Goal: Navigation & Orientation: Find specific page/section

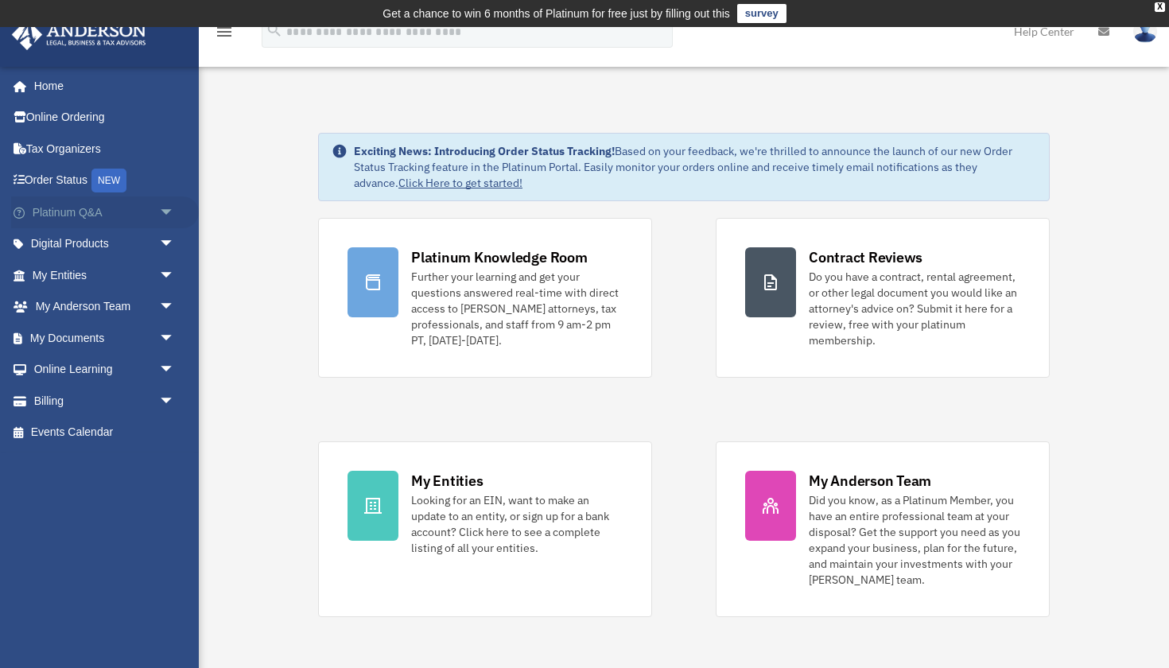
click at [112, 207] on link "Platinum Q&A arrow_drop_down" at bounding box center [105, 212] width 188 height 32
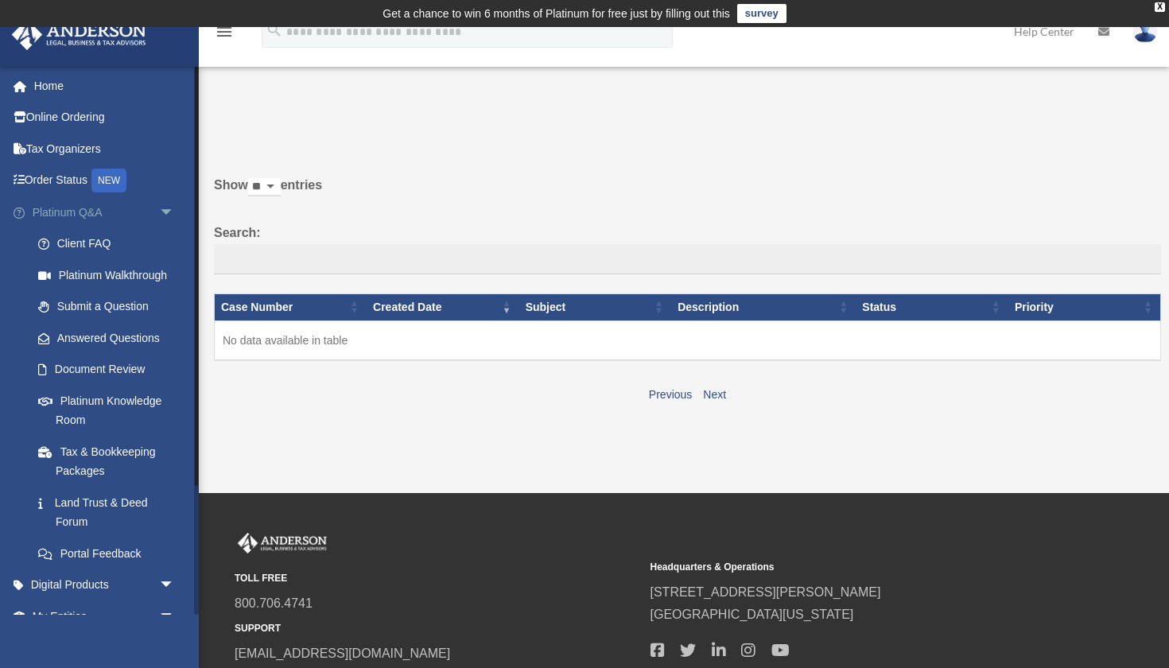
click at [98, 212] on link "Platinum Q&A arrow_drop_down" at bounding box center [105, 212] width 188 height 32
click at [171, 215] on span "arrow_drop_down" at bounding box center [175, 212] width 32 height 33
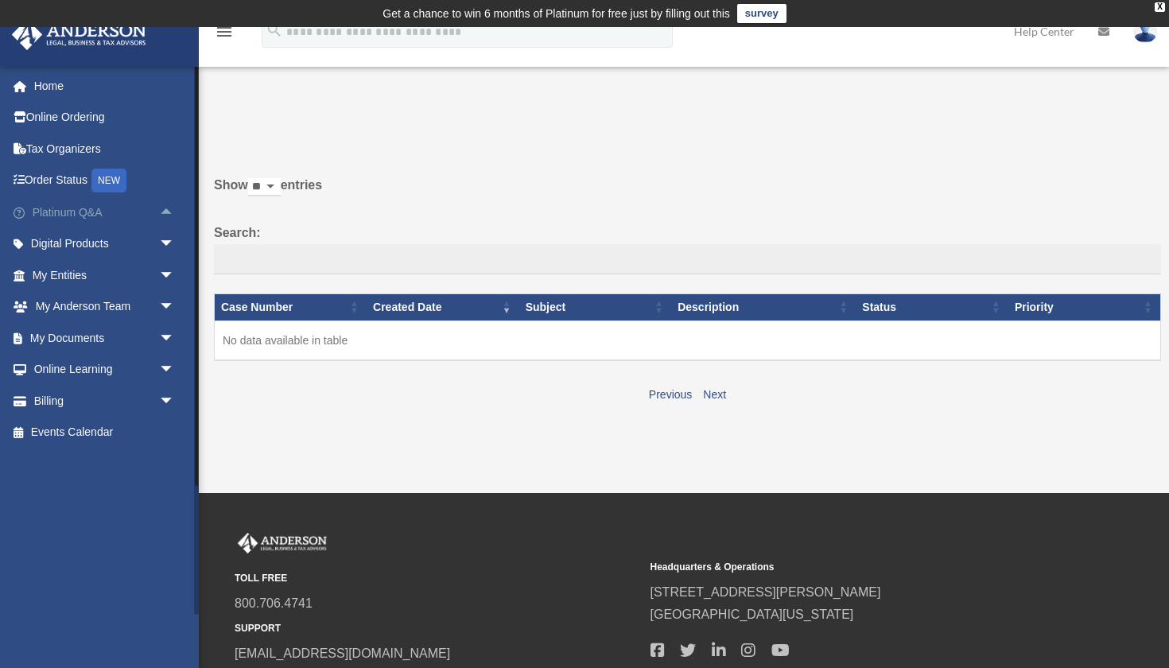
click at [169, 207] on span "arrow_drop_up" at bounding box center [175, 212] width 32 height 33
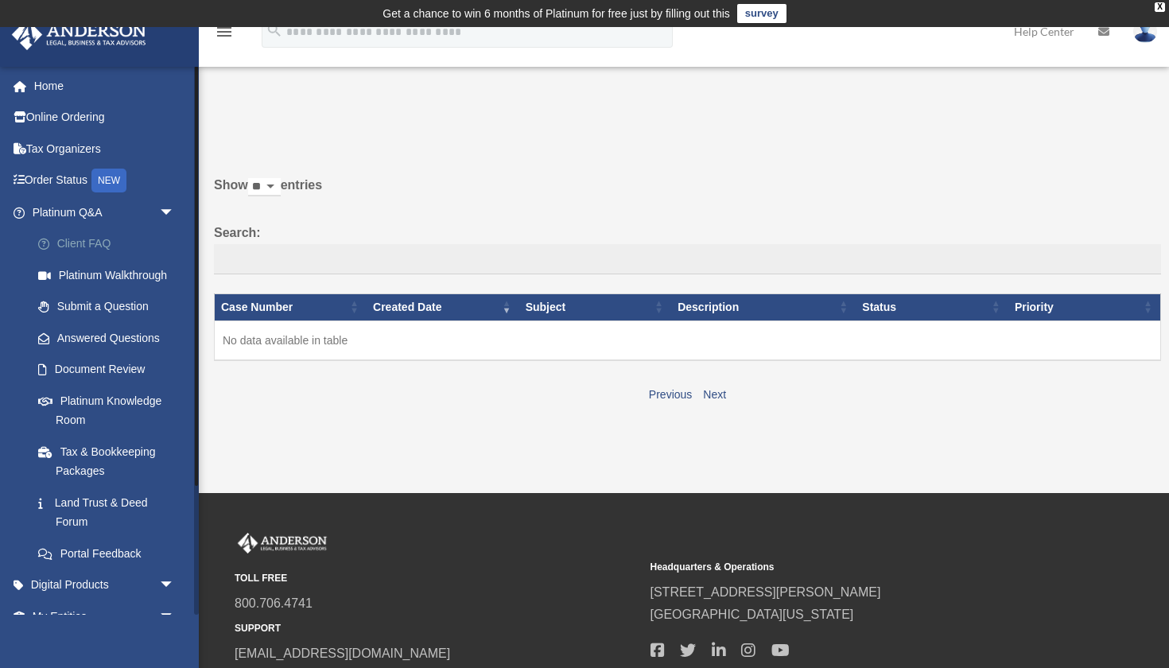
click at [123, 236] on link "Client FAQ" at bounding box center [110, 244] width 176 height 32
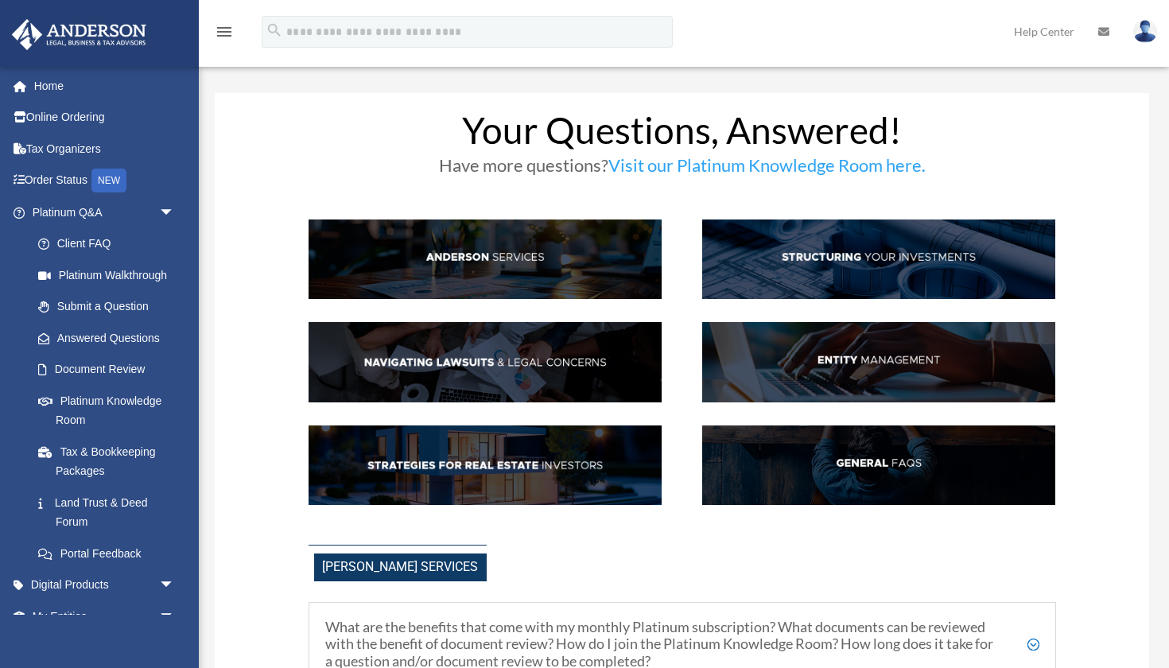
click at [123, 273] on link "Platinum Walkthrough" at bounding box center [110, 275] width 176 height 32
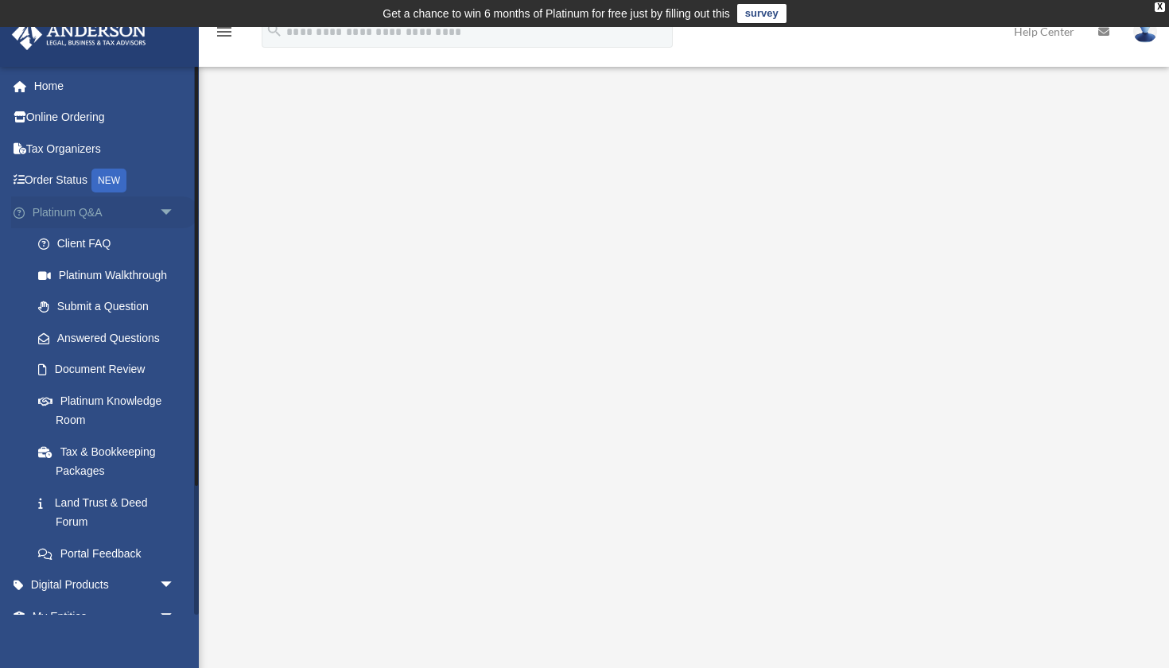
click at [175, 219] on span "arrow_drop_down" at bounding box center [175, 212] width 32 height 33
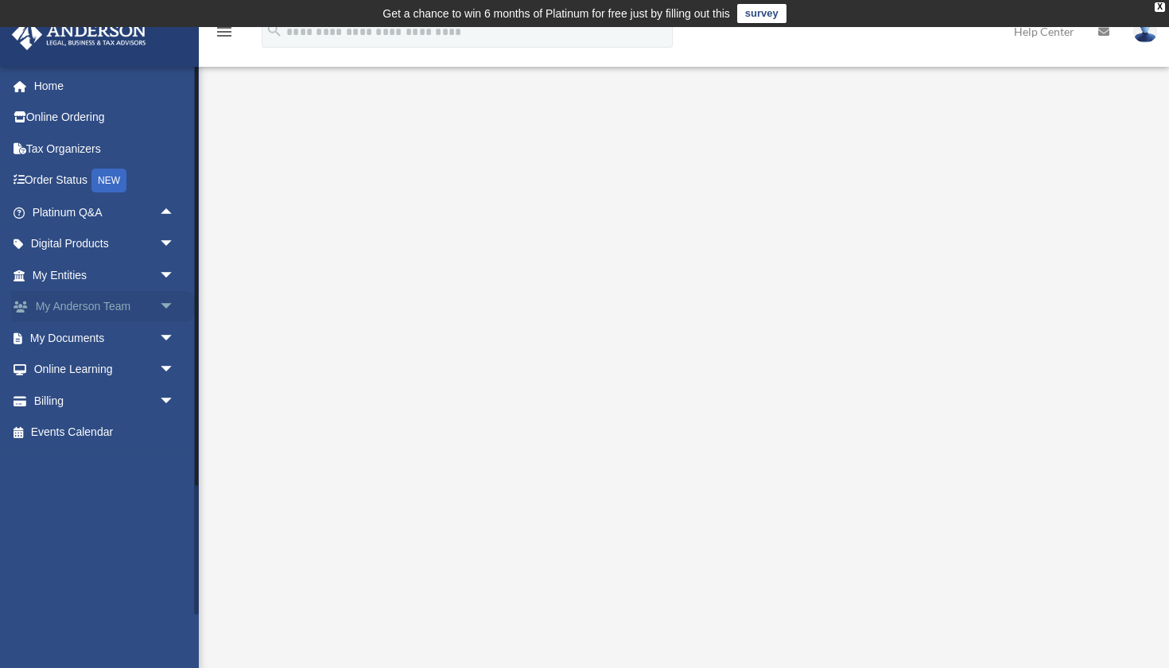
click at [172, 301] on span "arrow_drop_down" at bounding box center [175, 307] width 32 height 33
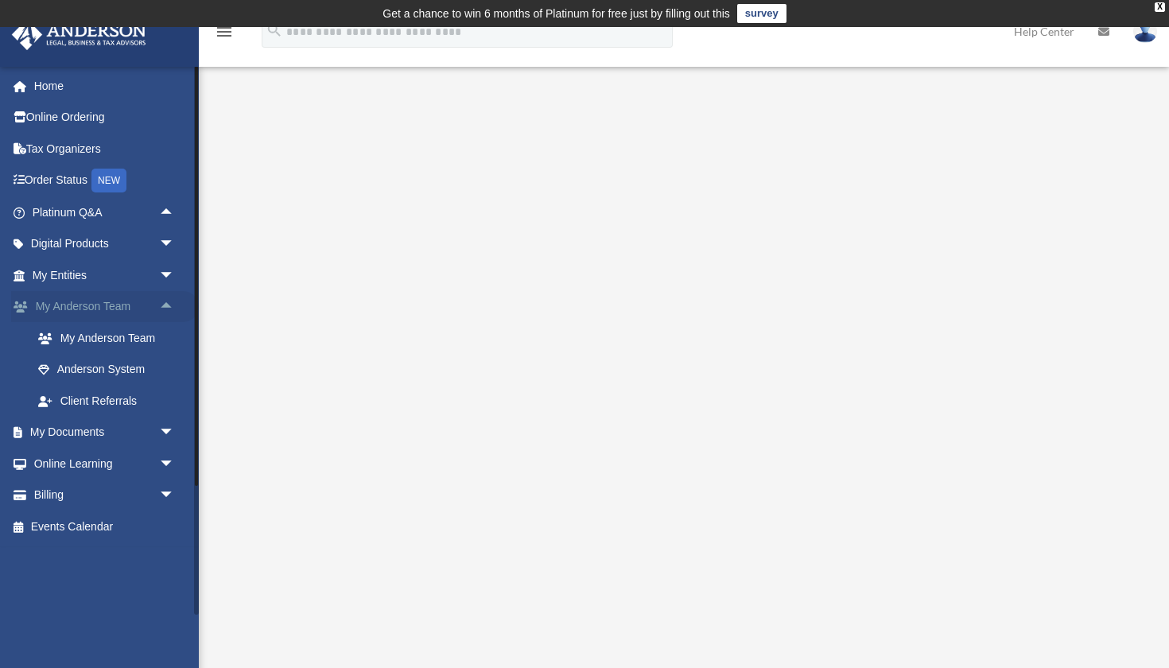
click at [172, 301] on span "arrow_drop_up" at bounding box center [175, 307] width 32 height 33
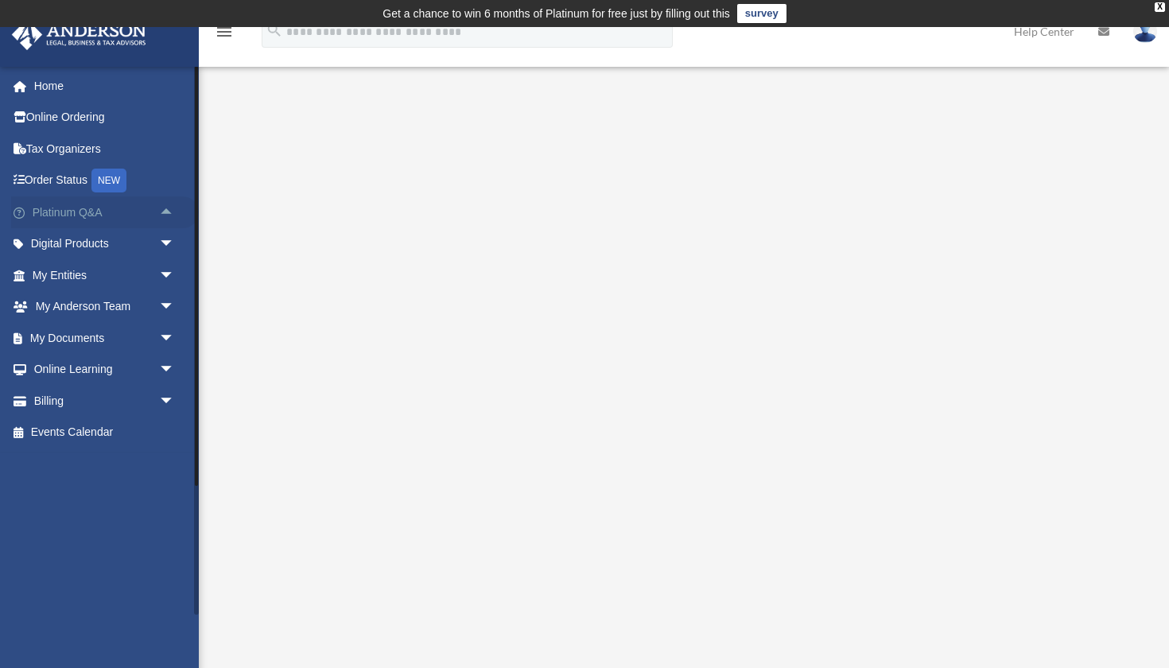
click at [168, 209] on span "arrow_drop_up" at bounding box center [175, 212] width 32 height 33
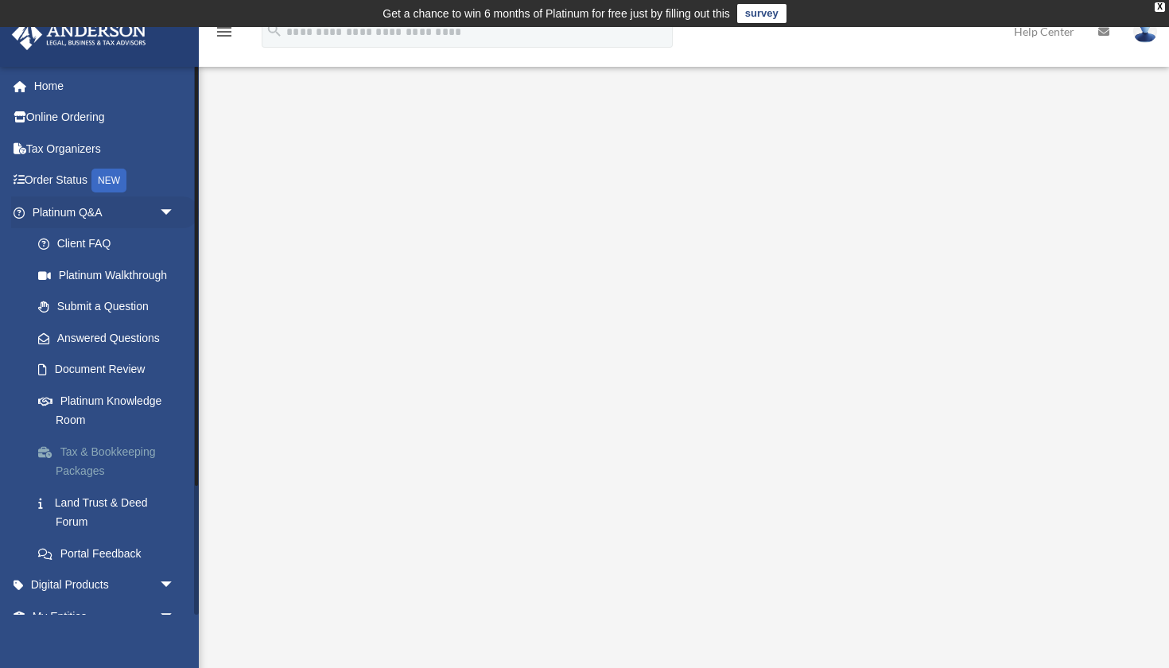
scroll to position [17, 0]
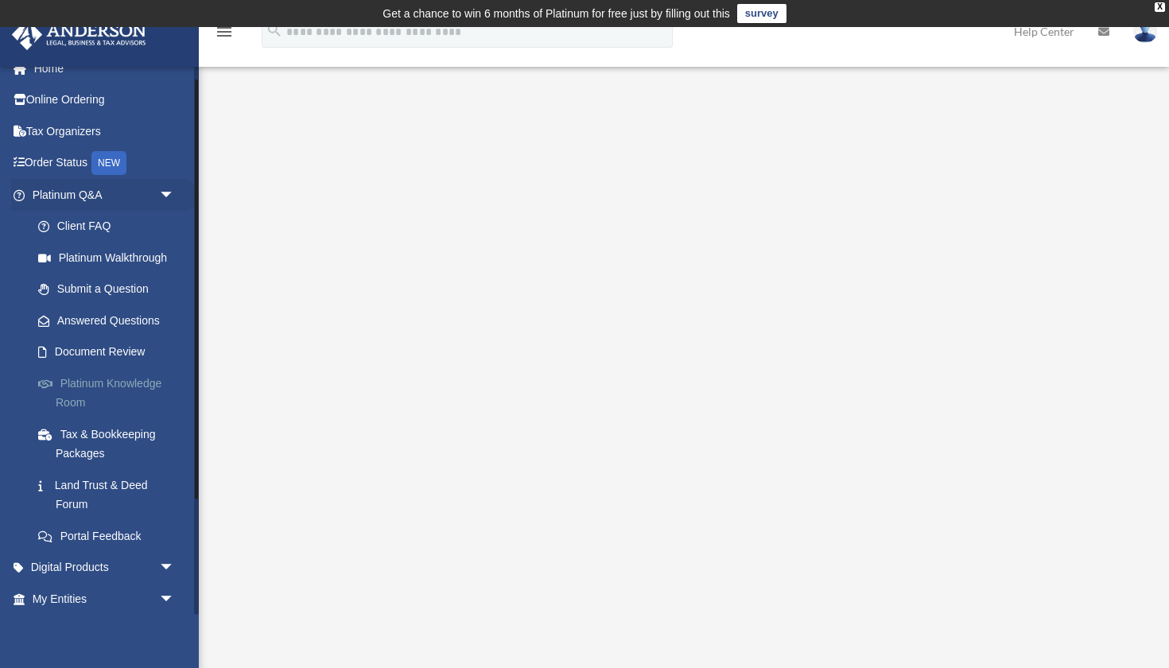
click at [111, 370] on link "Platinum Knowledge Room" at bounding box center [110, 392] width 176 height 51
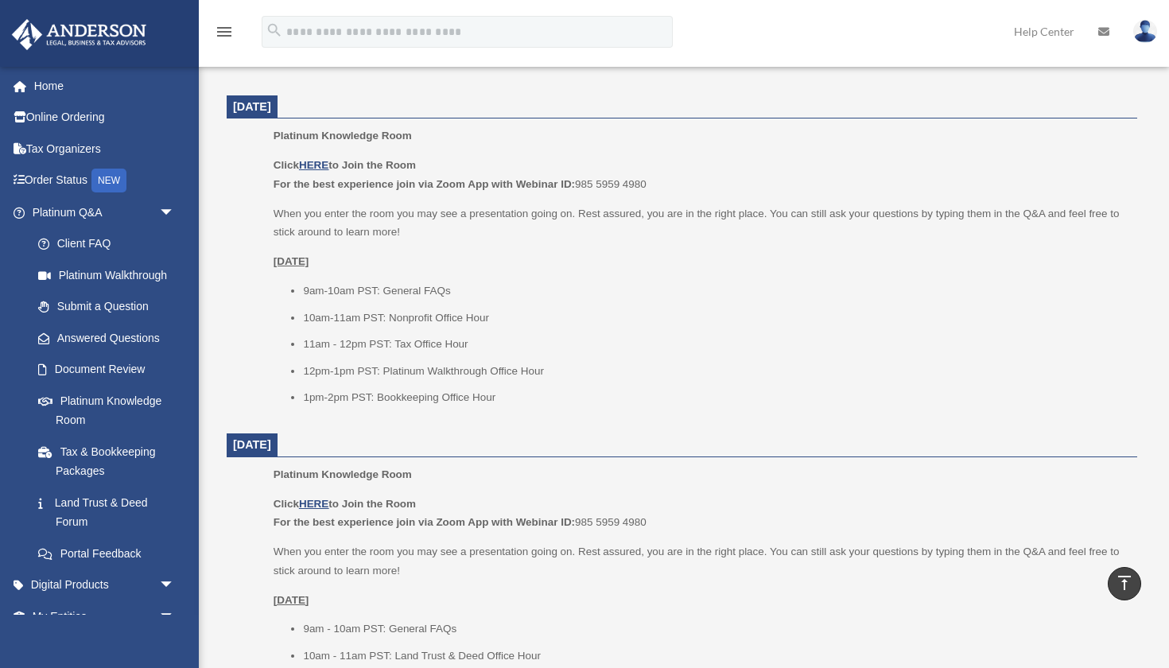
scroll to position [1332, 0]
